Goal: Information Seeking & Learning: Learn about a topic

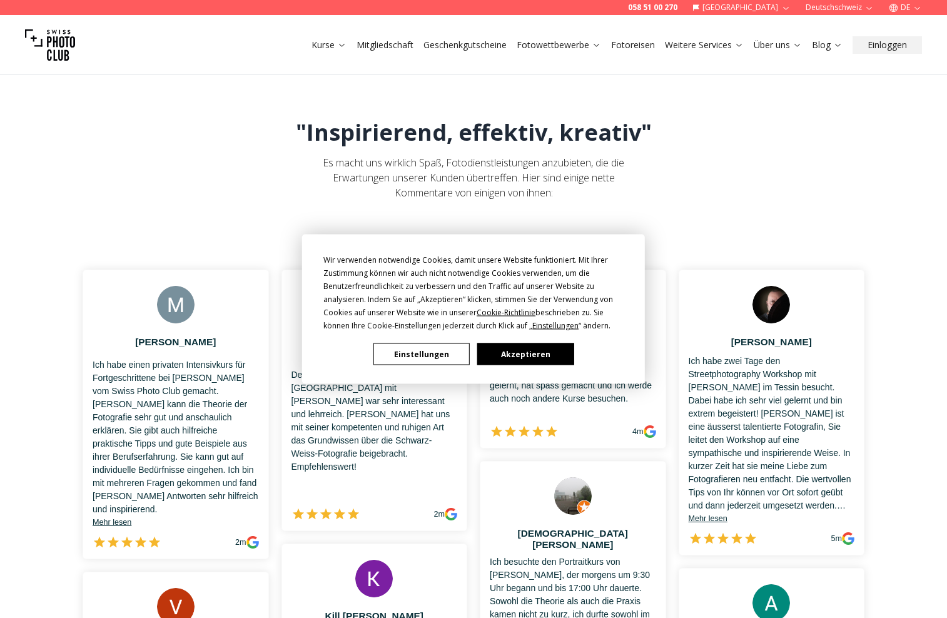
click at [557, 356] on button "Akzeptieren" at bounding box center [525, 354] width 96 height 22
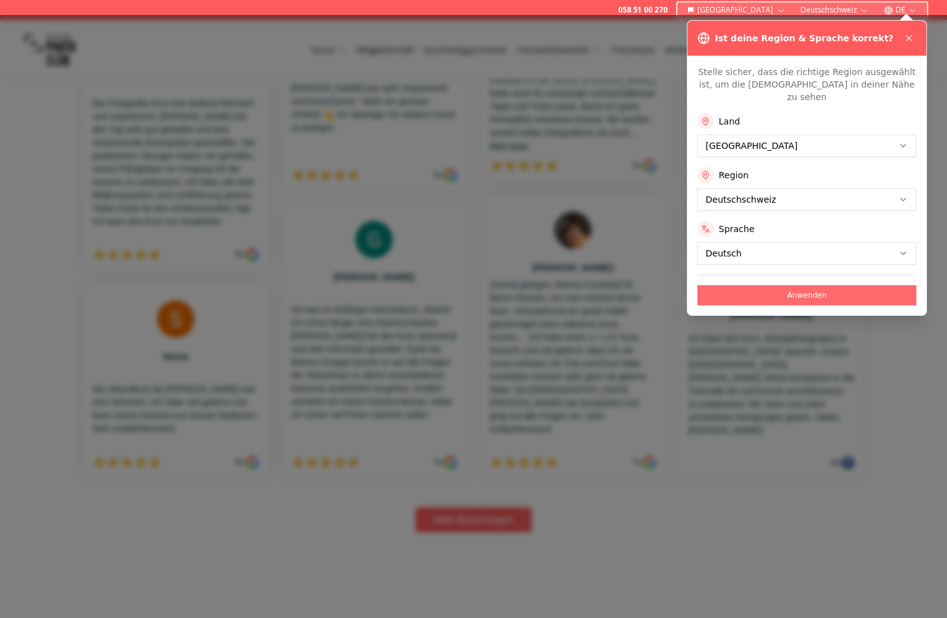
scroll to position [578, 0]
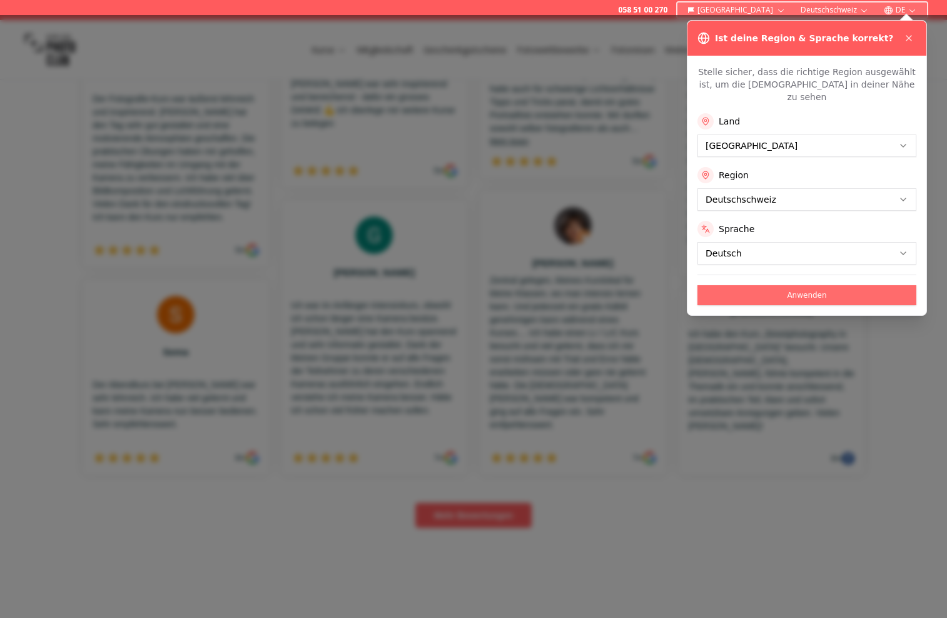
click at [801, 285] on button "Anwenden" at bounding box center [806, 295] width 219 height 20
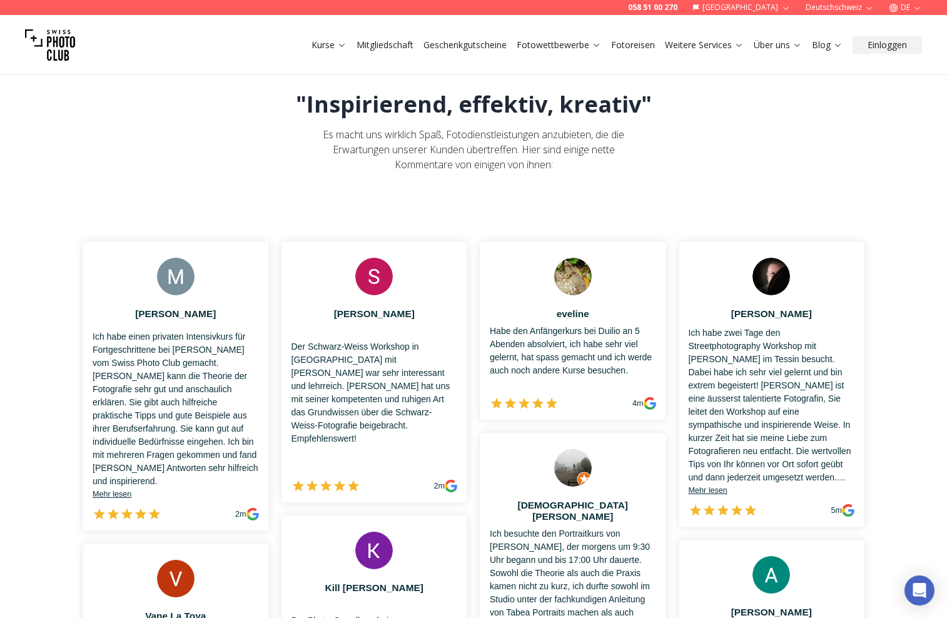
scroll to position [53, 0]
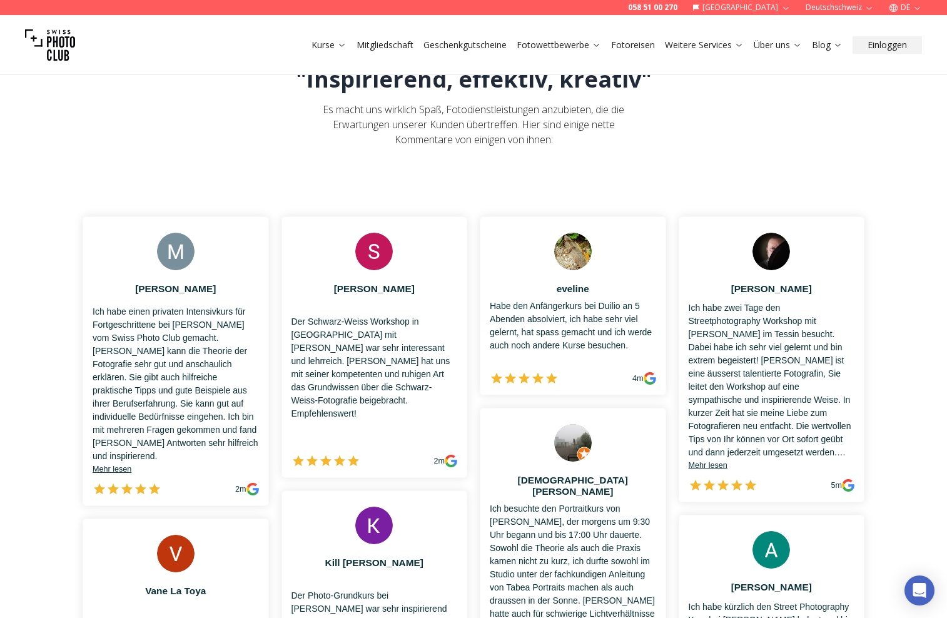
click at [453, 455] on img at bounding box center [451, 461] width 13 height 13
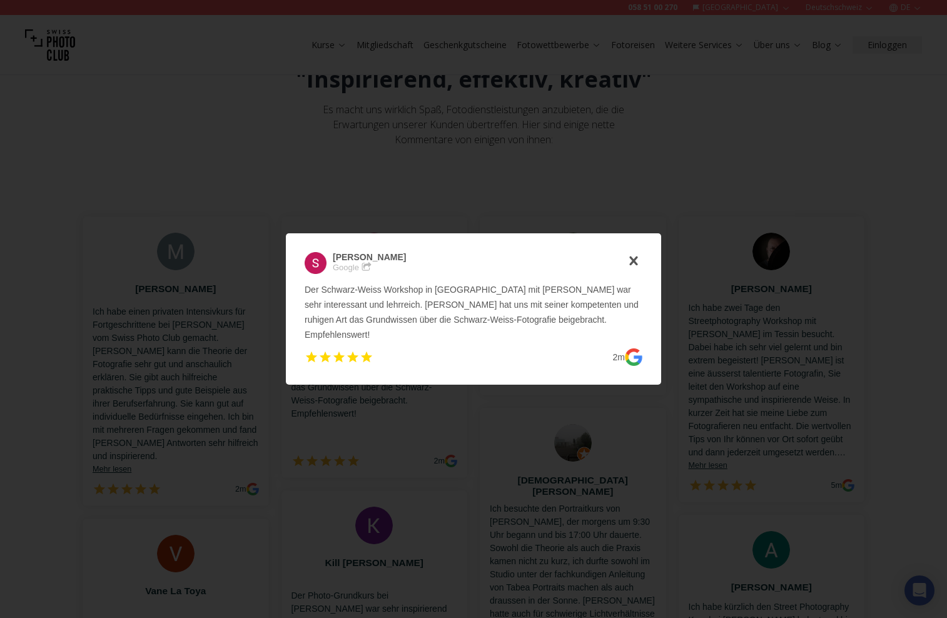
click at [630, 262] on icon "icon-cross" at bounding box center [634, 261] width 18 height 18
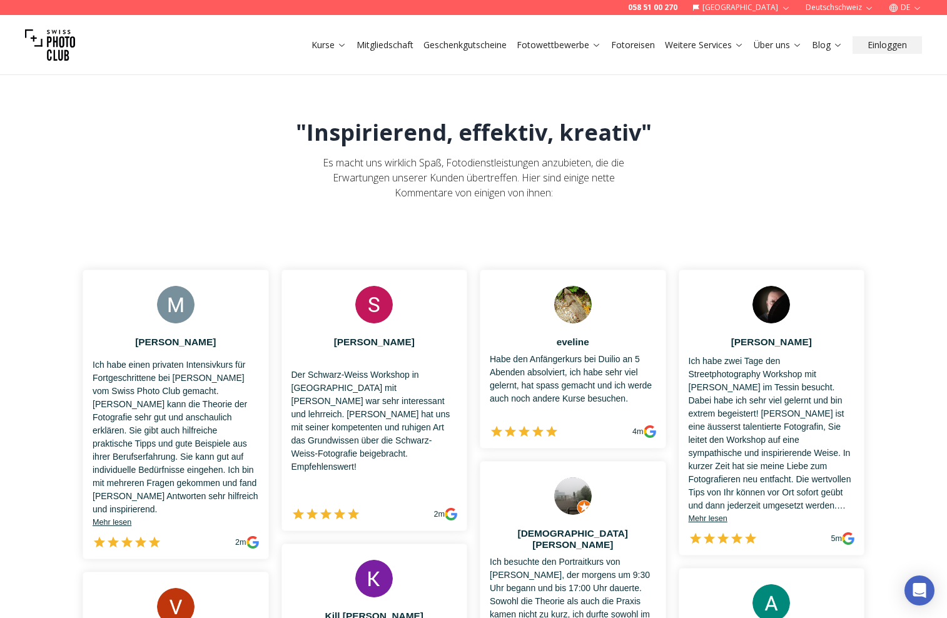
scroll to position [0, 0]
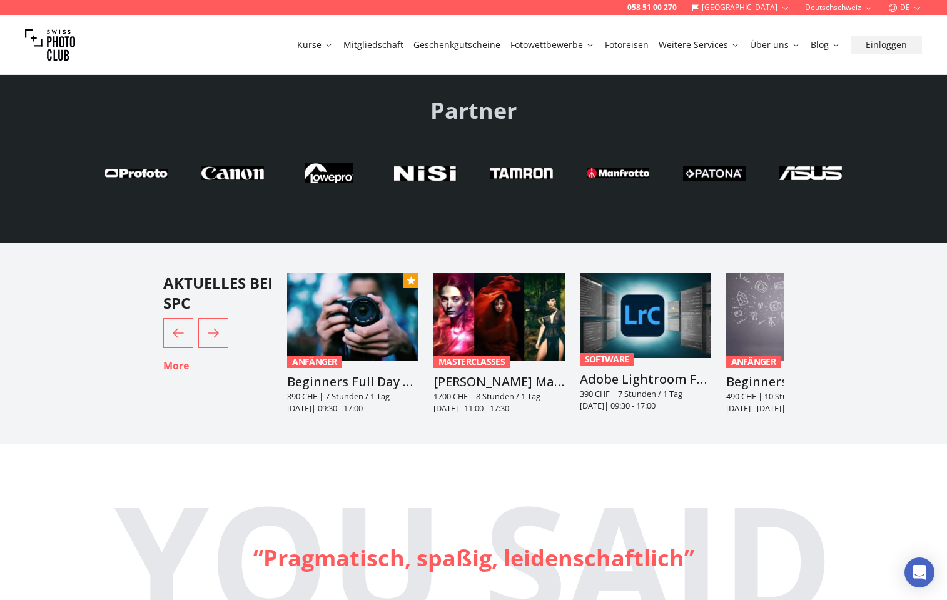
scroll to position [2906, 0]
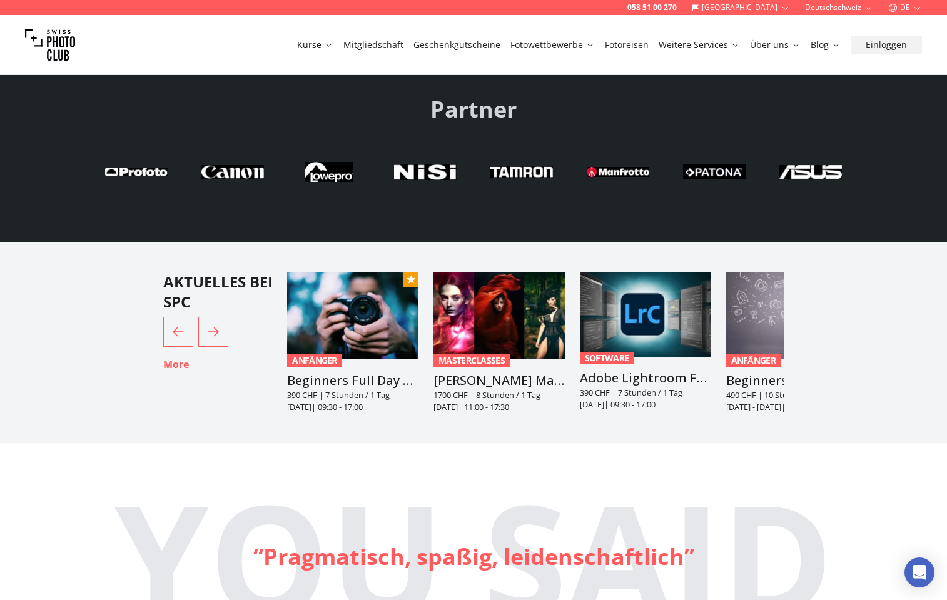
click at [661, 310] on img "3 / 6" at bounding box center [645, 314] width 131 height 85
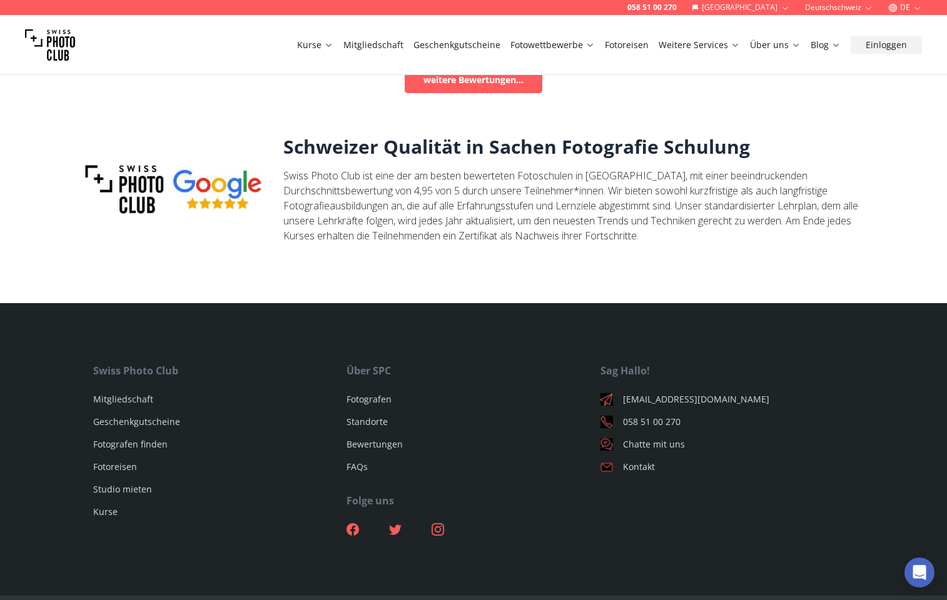
scroll to position [4030, 0]
click at [140, 394] on link "Mitgliedschaft" at bounding box center [123, 400] width 60 height 12
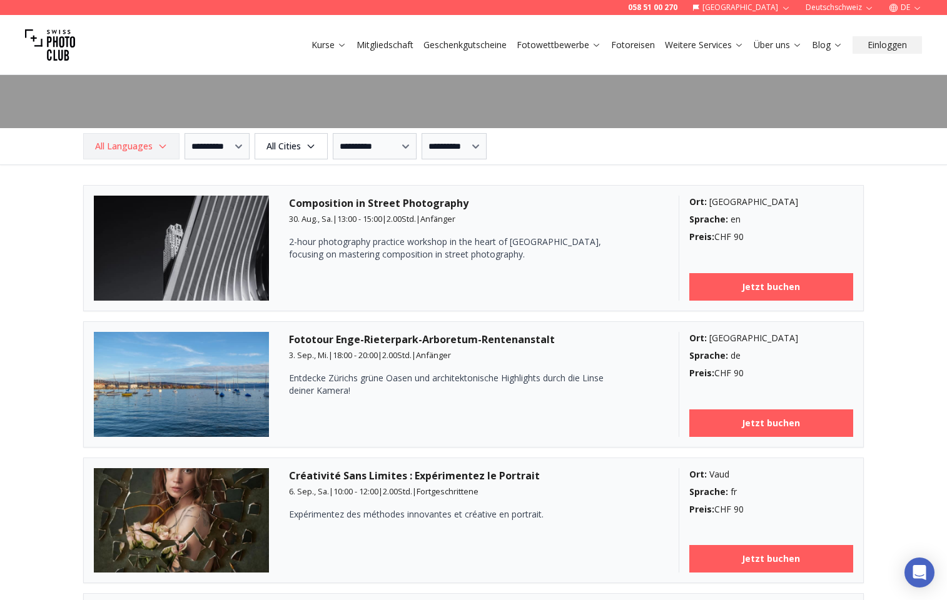
scroll to position [1488, 0]
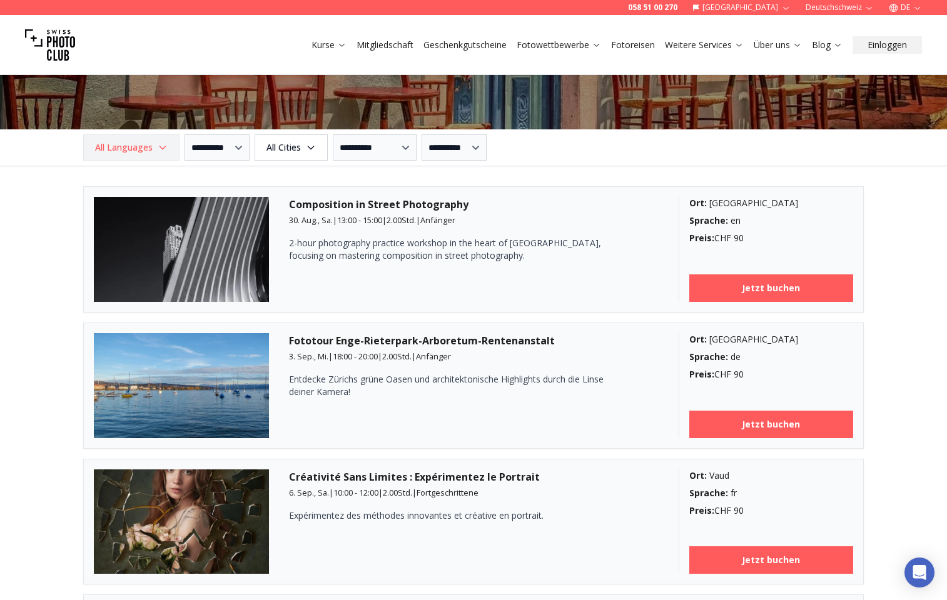
click at [164, 146] on icon "button" at bounding box center [163, 148] width 10 height 10
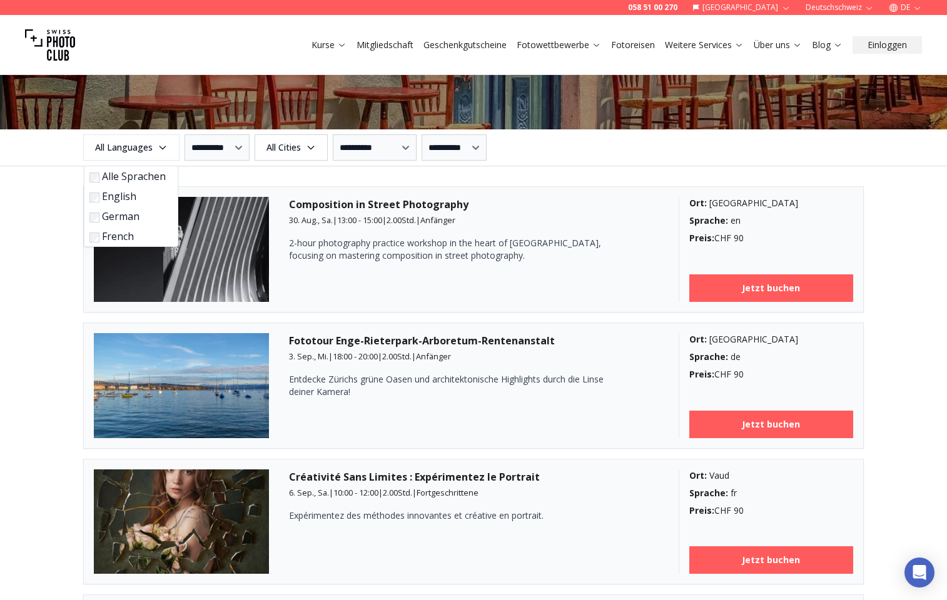
click at [99, 217] on label "German" at bounding box center [128, 216] width 78 height 15
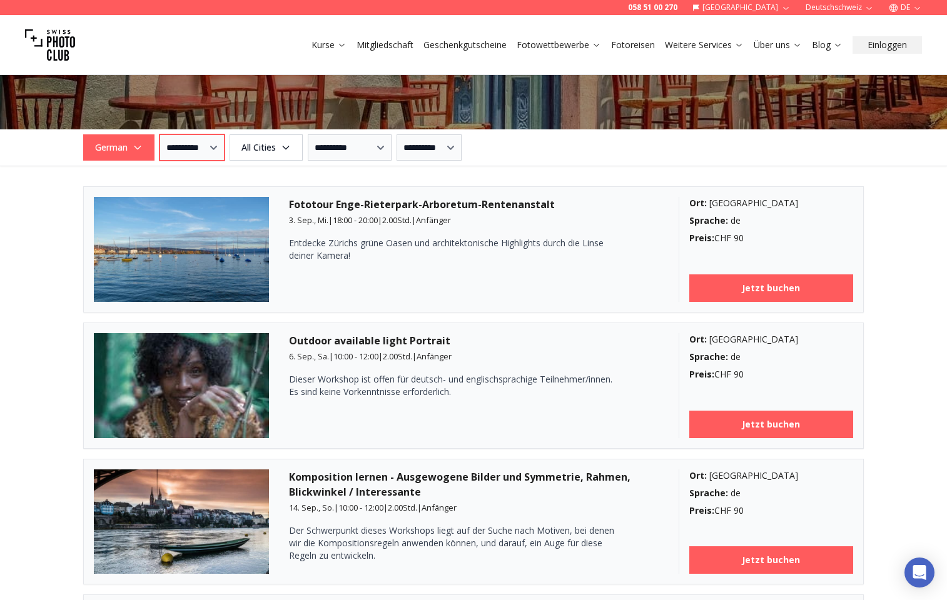
select select "*"
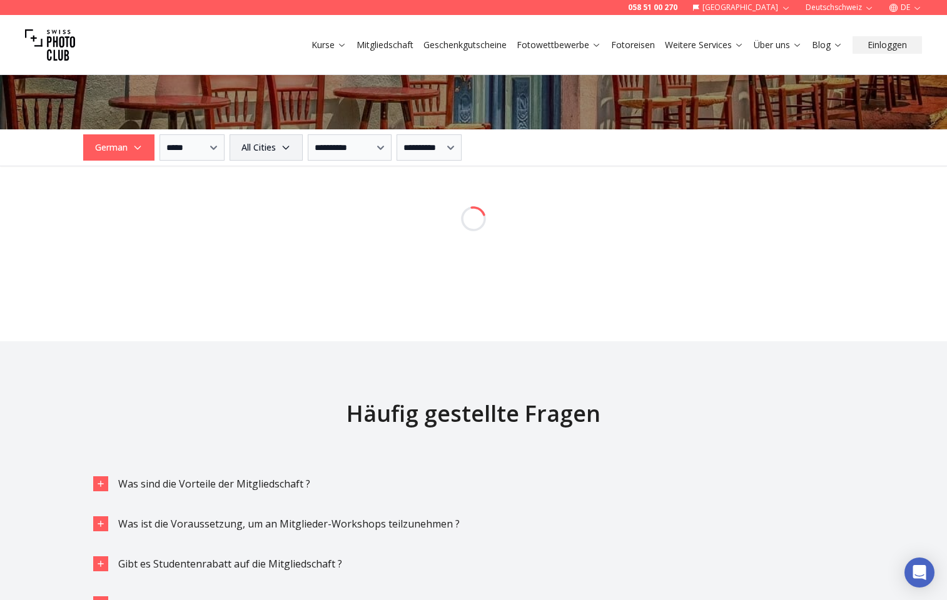
click at [260, 144] on span "All Cities" at bounding box center [265, 147] width 69 height 23
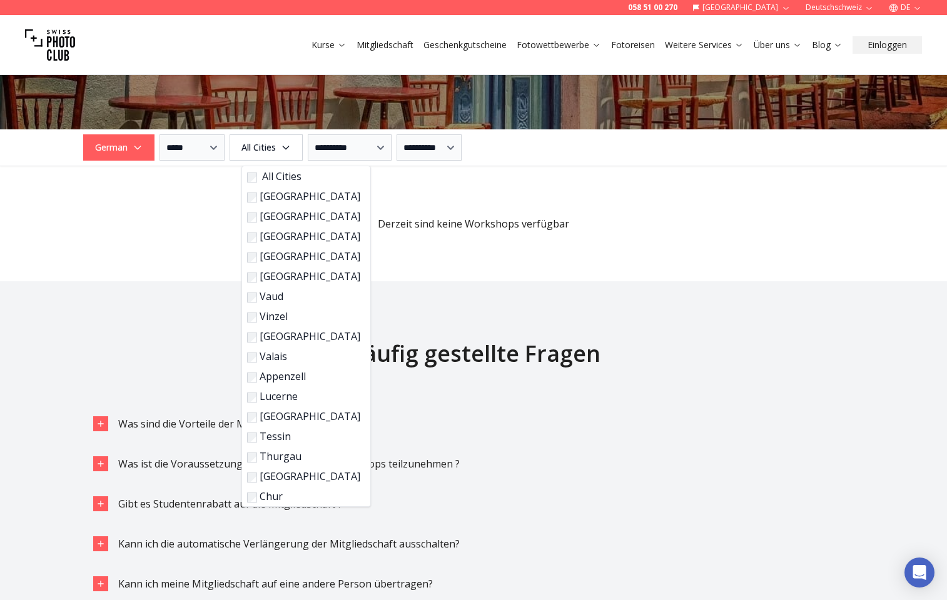
click at [259, 417] on label "[GEOGRAPHIC_DATA]" at bounding box center [303, 416] width 113 height 15
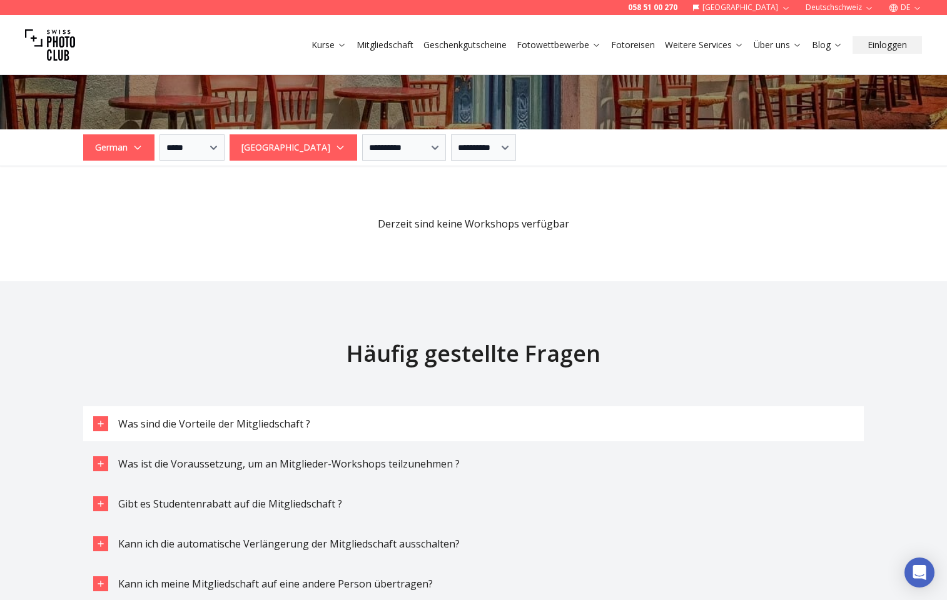
click at [438, 425] on button "Was sind die Vorteile der Mitgliedschaft ?" at bounding box center [473, 424] width 781 height 35
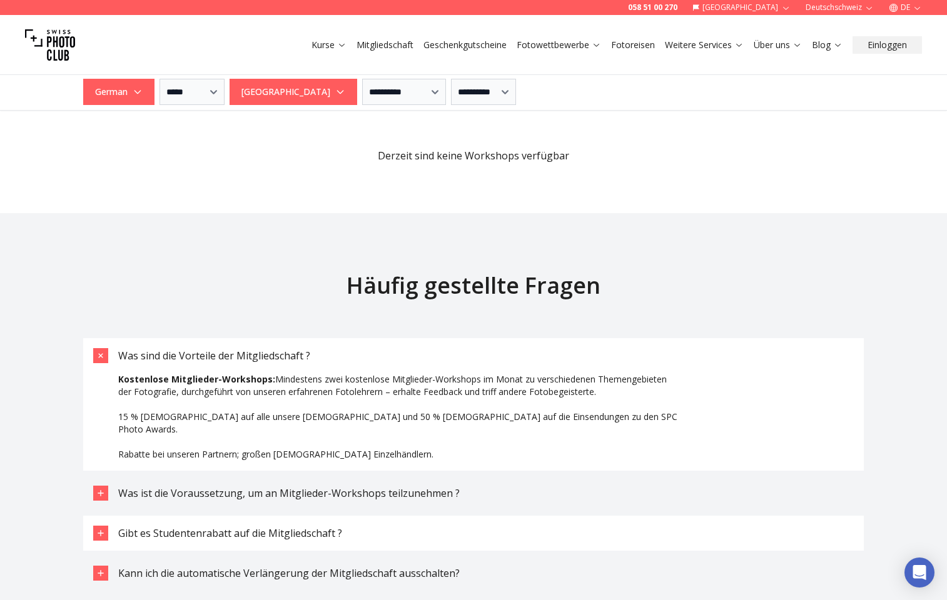
scroll to position [1284, 0]
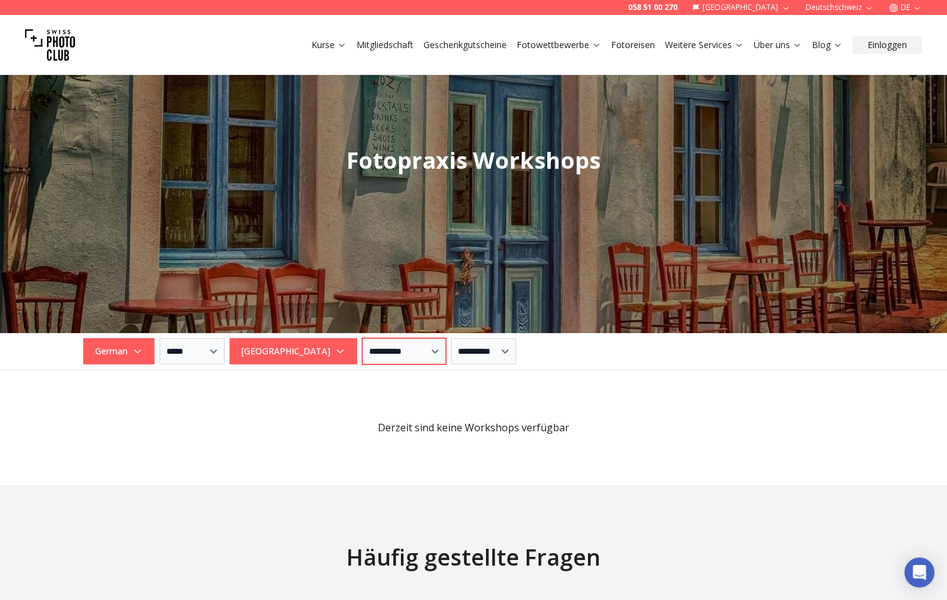
select select "*"
click at [310, 352] on span "[GEOGRAPHIC_DATA]" at bounding box center [293, 351] width 124 height 23
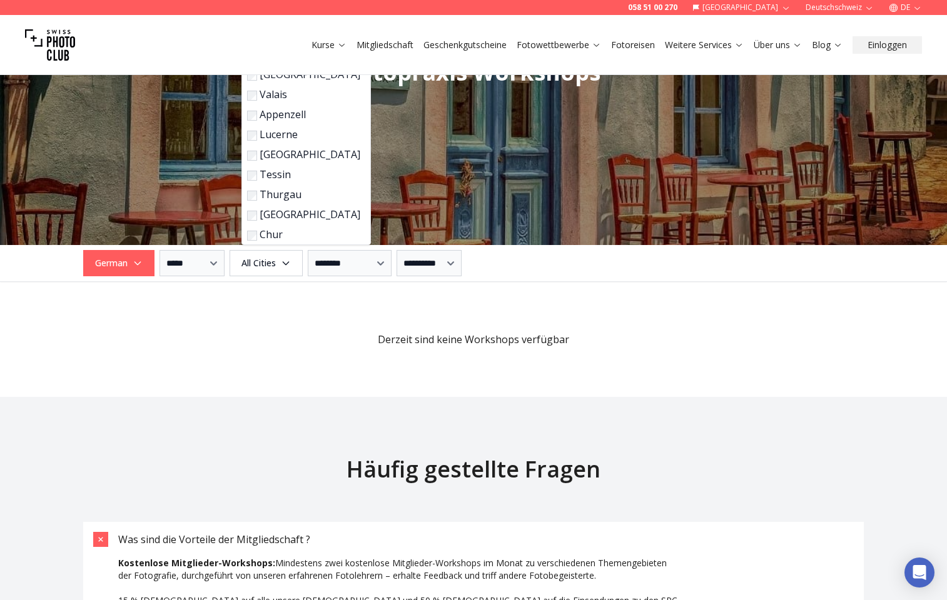
scroll to position [1312, 0]
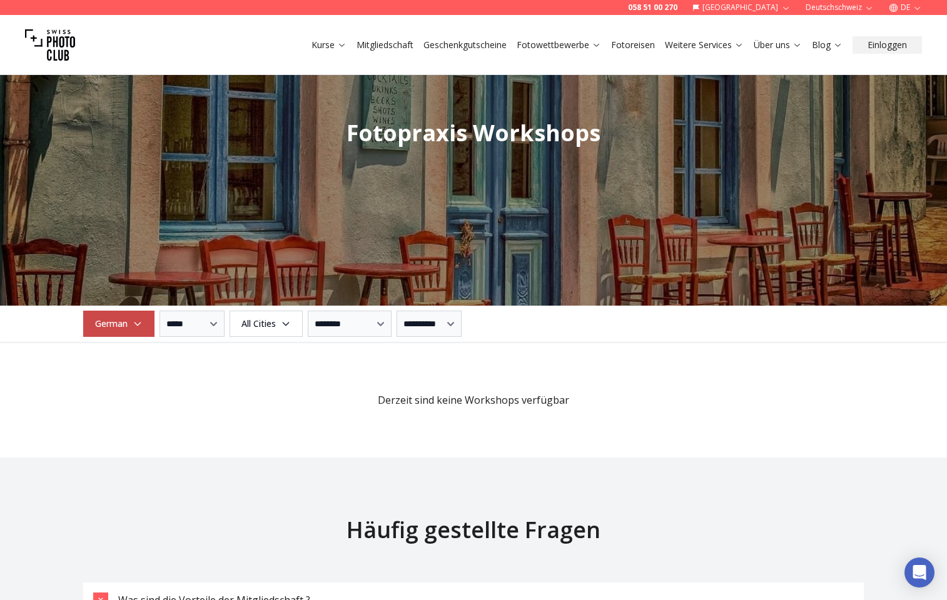
click at [141, 327] on icon "button" at bounding box center [138, 324] width 10 height 10
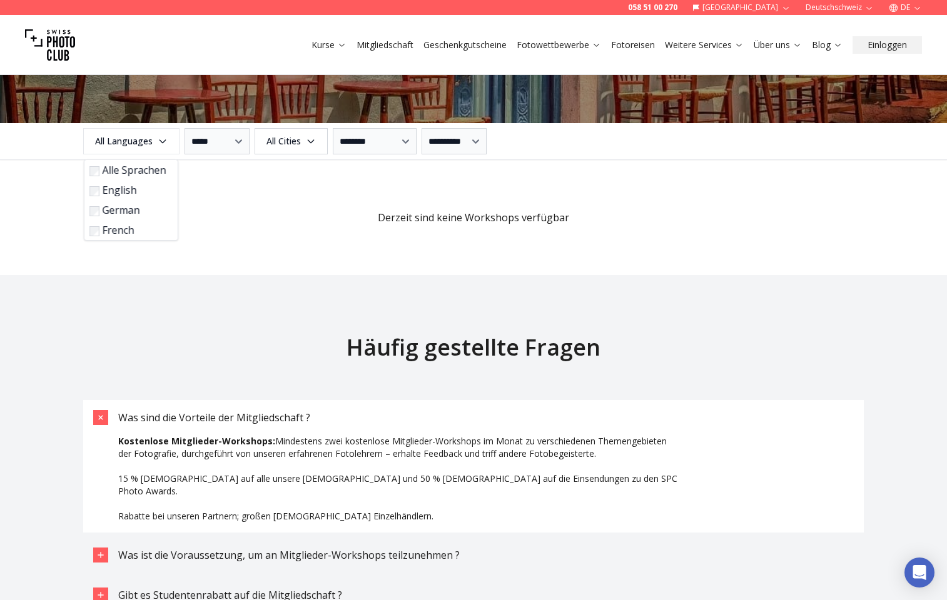
scroll to position [1496, 0]
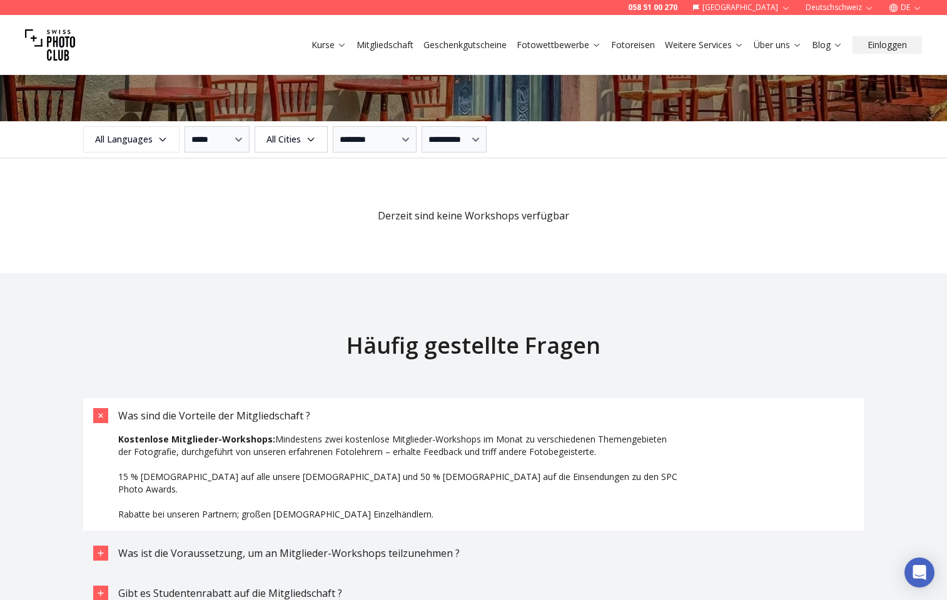
click at [125, 357] on h2 "Häufig gestellte Fragen" at bounding box center [473, 345] width 781 height 25
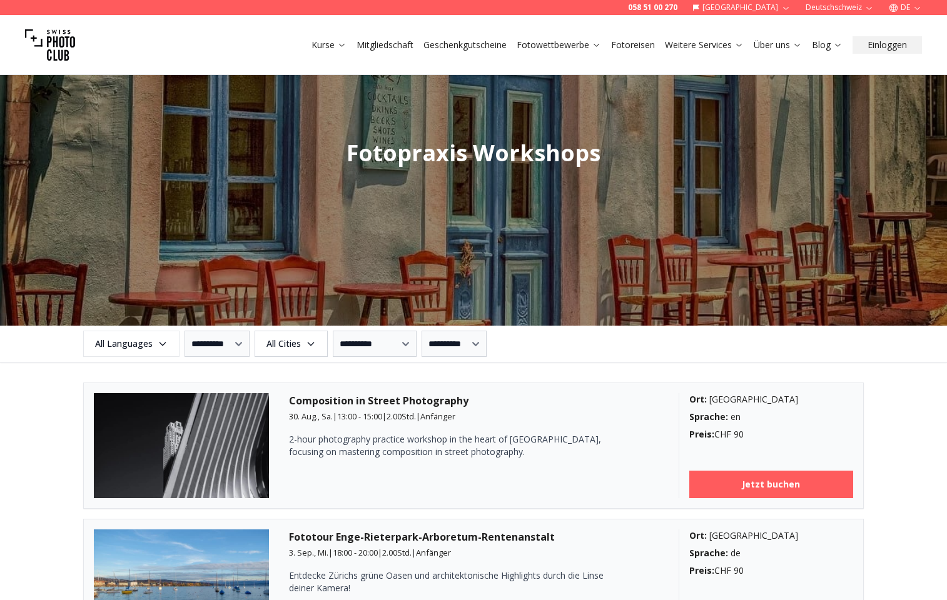
scroll to position [1260, 0]
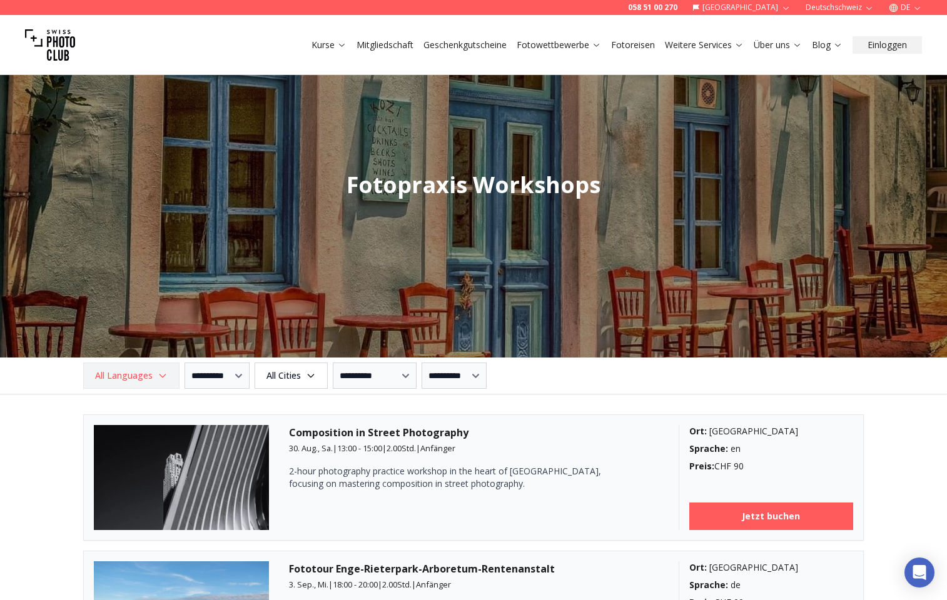
click at [164, 377] on icon "button" at bounding box center [163, 376] width 10 height 10
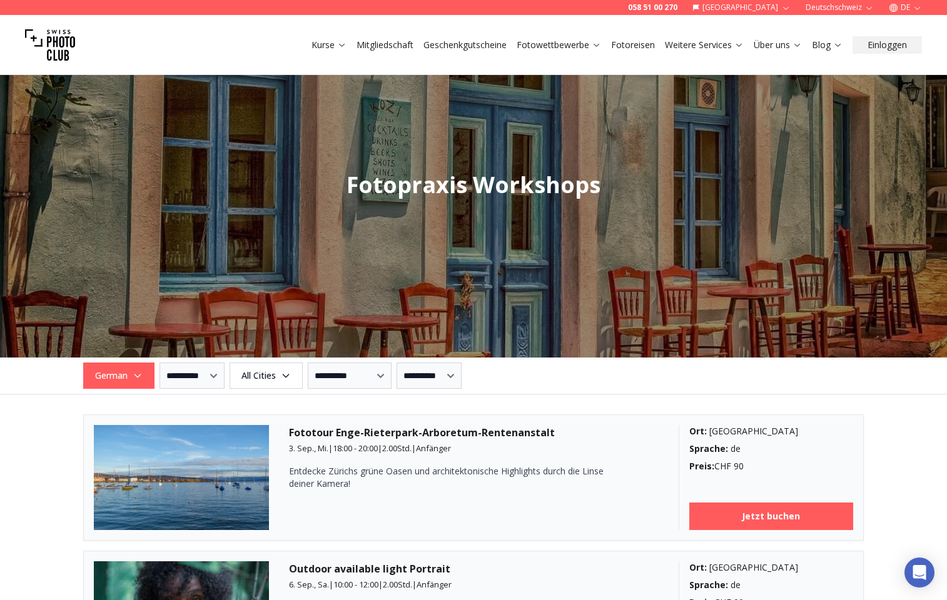
select select "*"
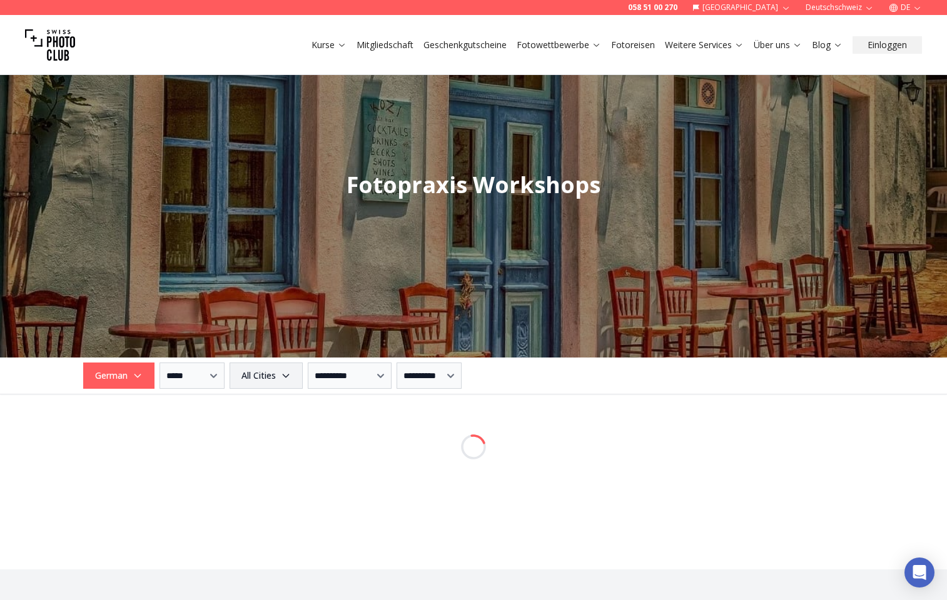
click at [261, 378] on span "All Cities" at bounding box center [265, 376] width 69 height 23
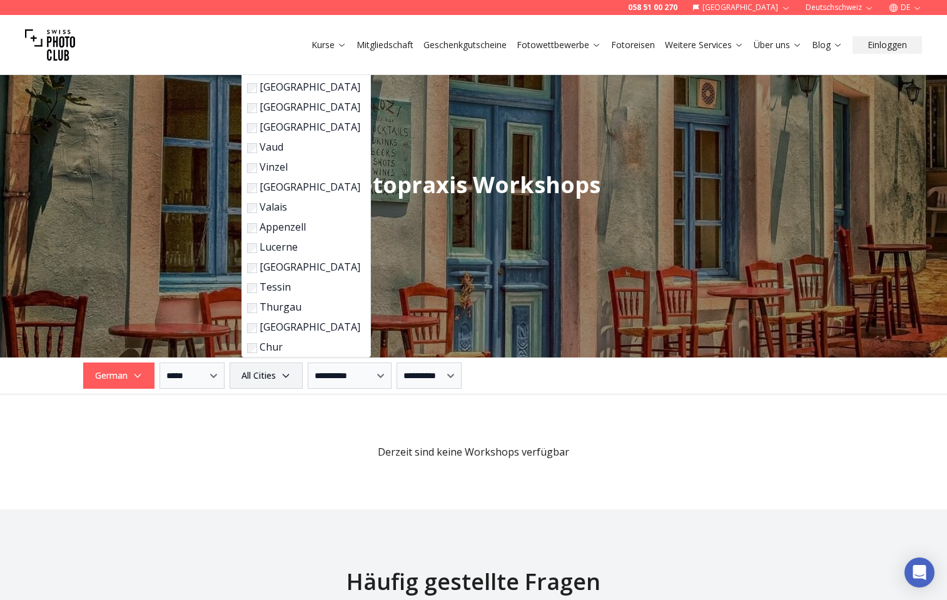
click at [261, 378] on span "All Cities" at bounding box center [265, 376] width 69 height 23
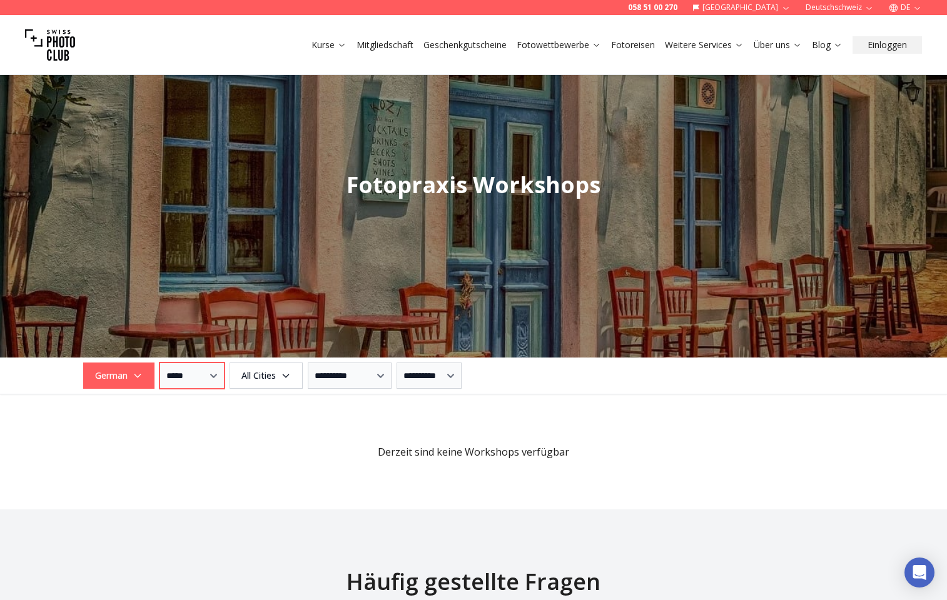
select select
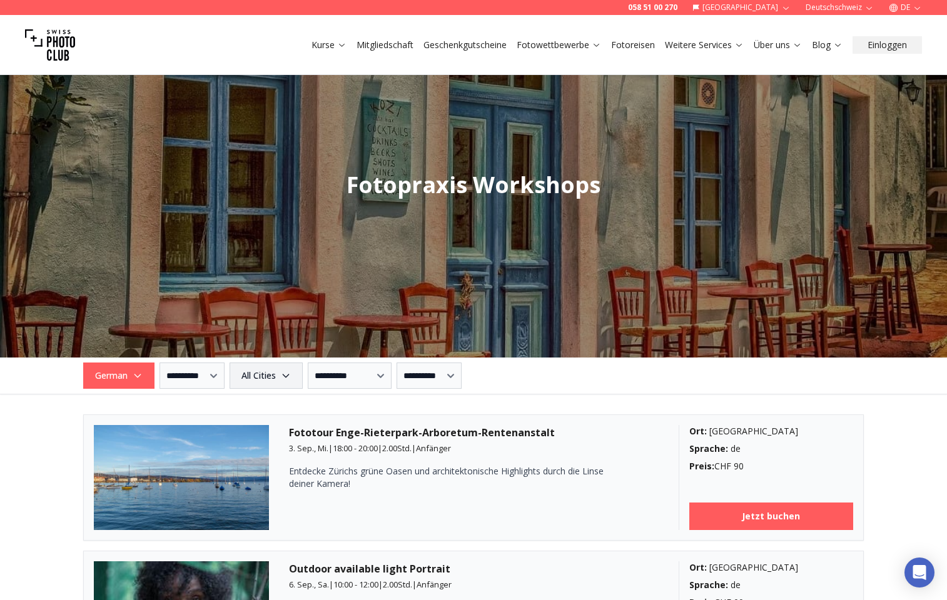
click at [301, 380] on span "All Cities" at bounding box center [265, 376] width 69 height 23
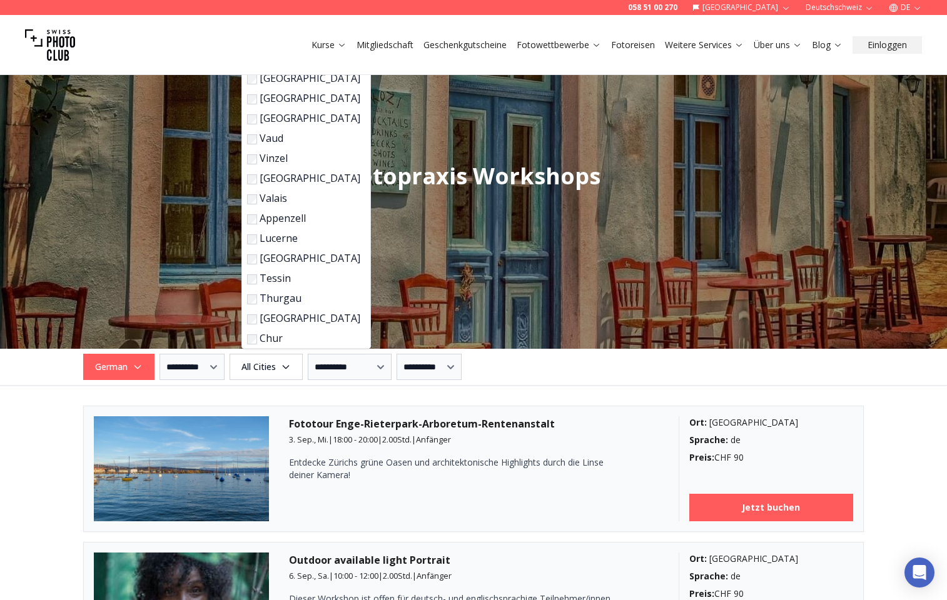
scroll to position [1270, 0]
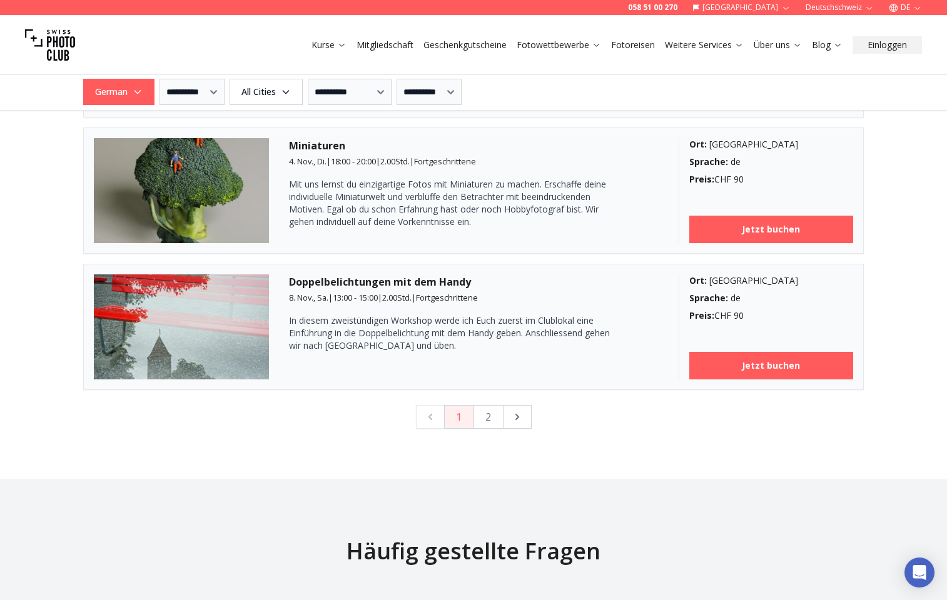
scroll to position [3357, 0]
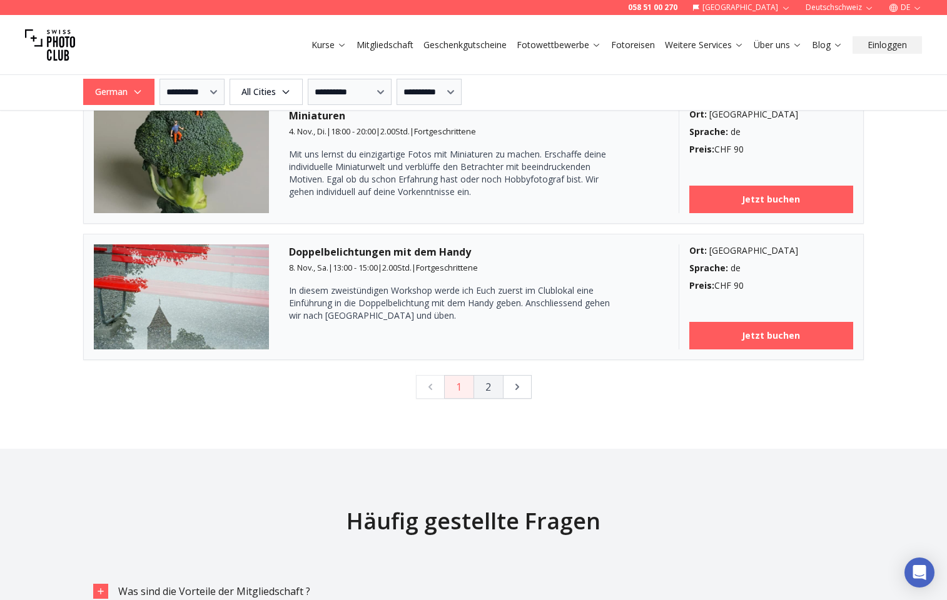
click at [500, 389] on button "2" at bounding box center [488, 387] width 30 height 24
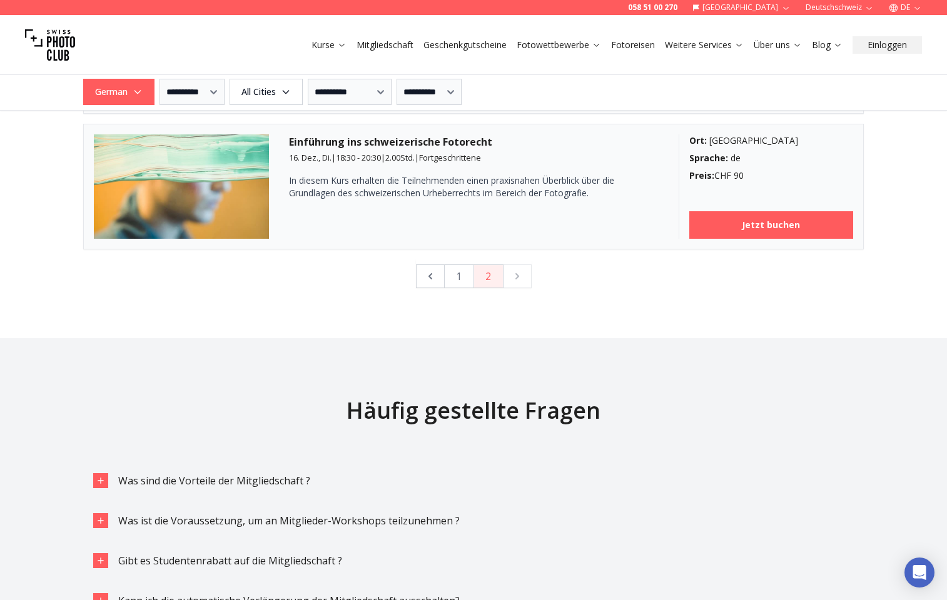
scroll to position [1957, 0]
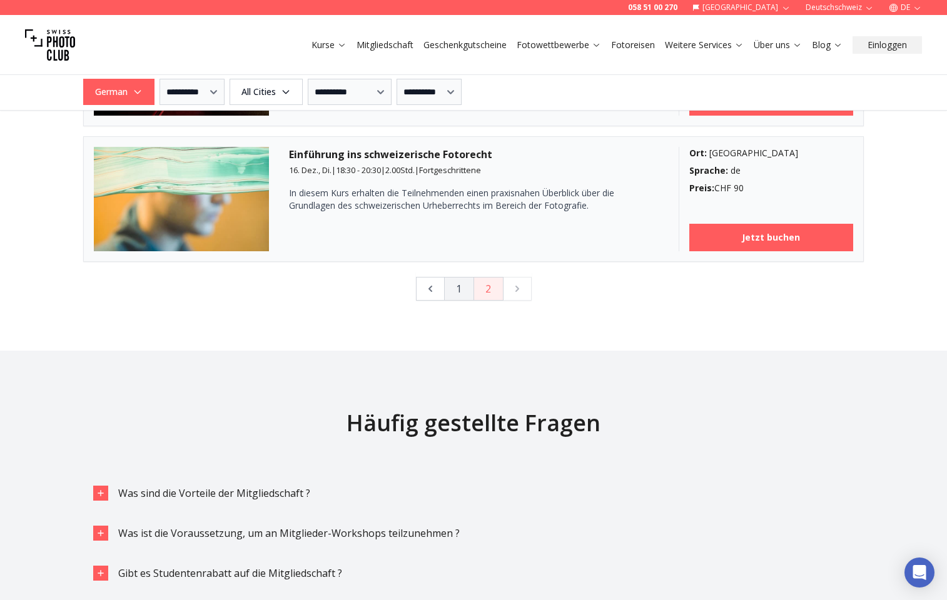
click at [468, 291] on button "1" at bounding box center [459, 289] width 30 height 24
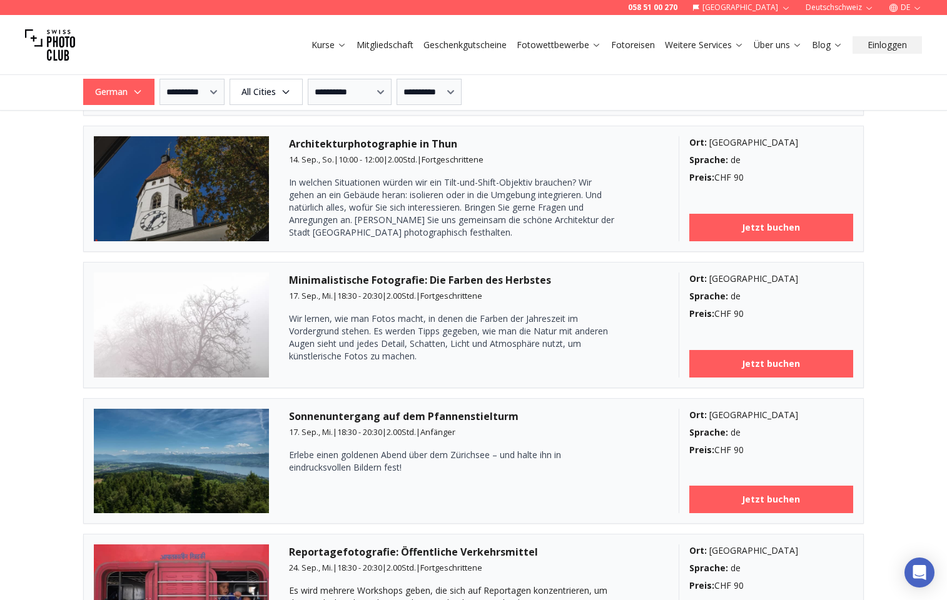
click at [346, 213] on p "In welchen Situationen würden wir ein Tilt-und-Shift-Objektiv brauchen? Wir geh…" at bounding box center [451, 207] width 325 height 63
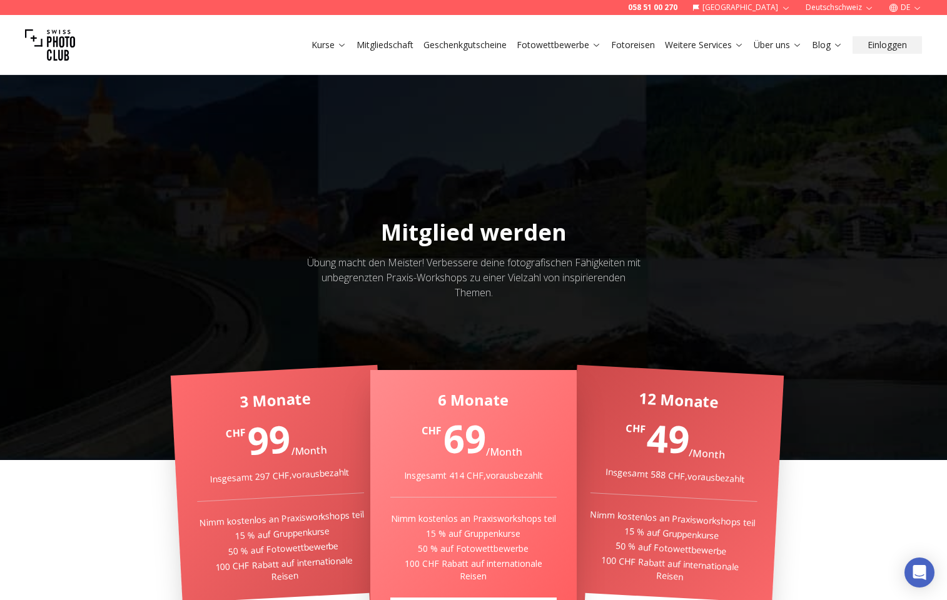
scroll to position [0, 0]
